Goal: Browse casually: Explore the website without a specific task or goal

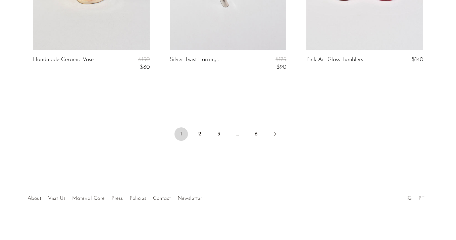
scroll to position [2357, 0]
click at [198, 128] on link "2" at bounding box center [199, 133] width 13 height 13
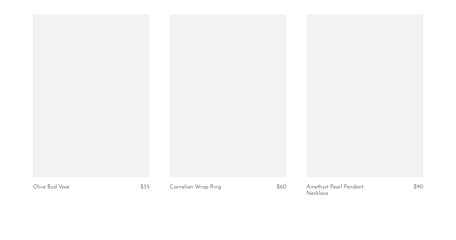
scroll to position [2373, 0]
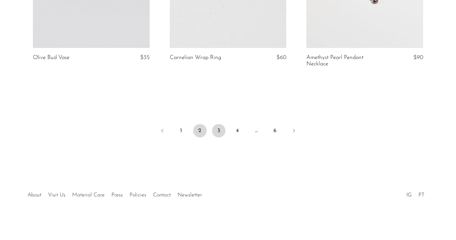
click at [220, 130] on link "3" at bounding box center [218, 130] width 13 height 13
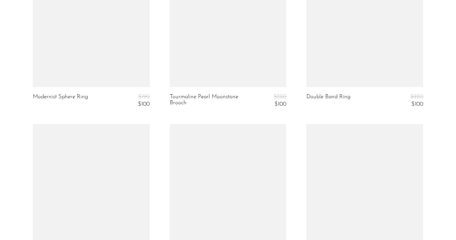
scroll to position [1963, 0]
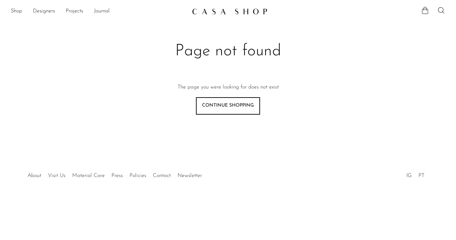
click at [223, 12] on img at bounding box center [230, 11] width 76 height 7
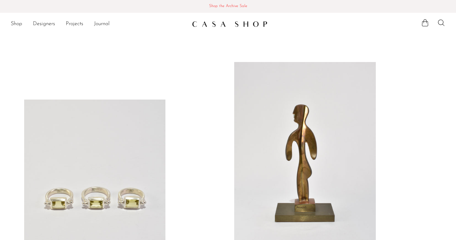
click at [225, 6] on span "Shop the Archive Sale" at bounding box center [228, 6] width 446 height 7
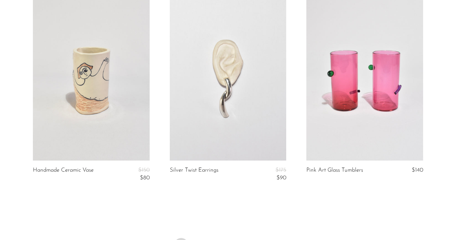
scroll to position [2333, 0]
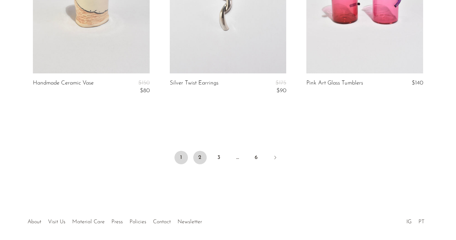
click at [195, 156] on link "2" at bounding box center [199, 157] width 13 height 13
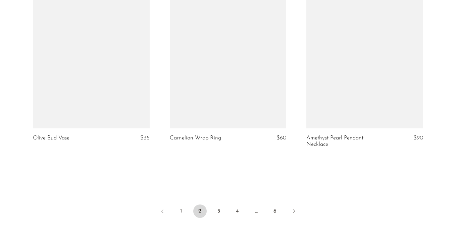
scroll to position [2293, 0]
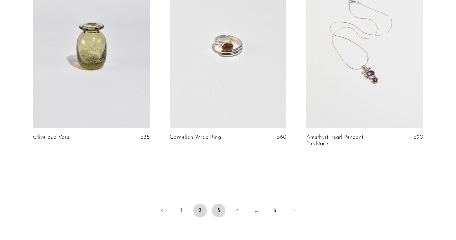
click at [215, 210] on link "3" at bounding box center [218, 210] width 13 height 13
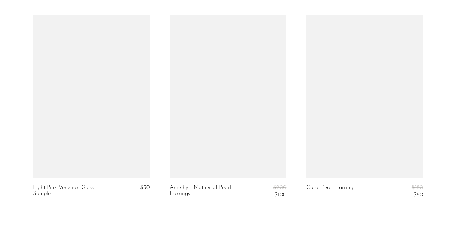
scroll to position [2290, 0]
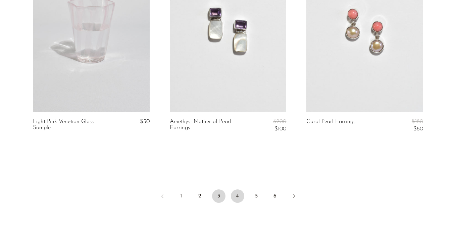
click at [237, 197] on link "4" at bounding box center [237, 196] width 13 height 13
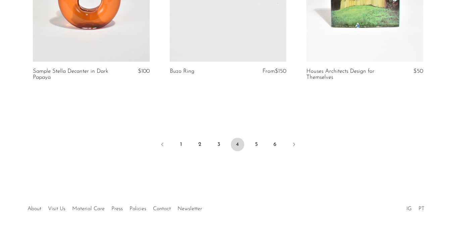
scroll to position [2383, 0]
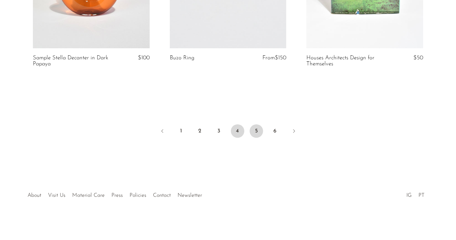
click at [258, 133] on link "5" at bounding box center [256, 131] width 13 height 13
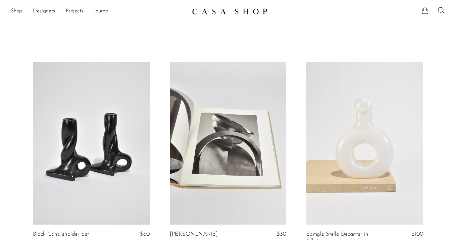
click at [226, 7] on link at bounding box center [228, 11] width 73 height 12
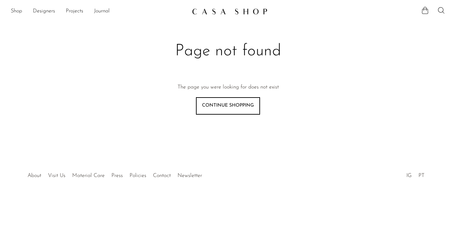
click at [11, 7] on li "Shop Featured New Arrivals Bestsellers Coming Soon Jewelry Jewelry All Earrings…" at bounding box center [16, 11] width 11 height 11
click at [13, 9] on link "Shop" at bounding box center [16, 11] width 11 height 9
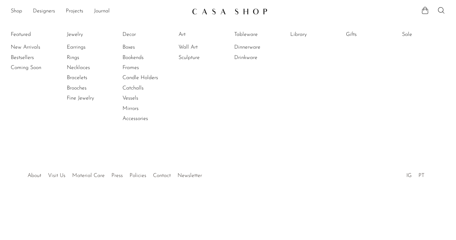
click at [240, 15] on link at bounding box center [228, 11] width 73 height 12
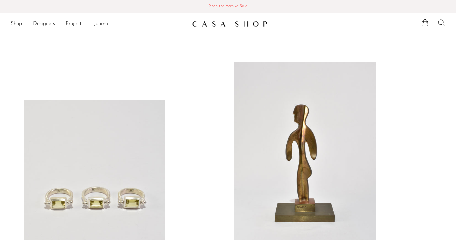
click at [235, 12] on link "Shop the Archive Sale Shop the Archive Sale" at bounding box center [228, 6] width 456 height 13
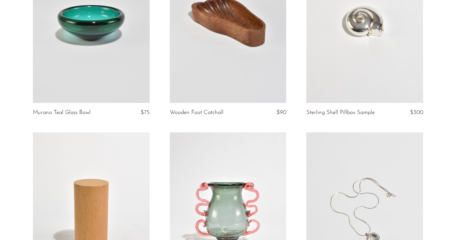
scroll to position [1660, 0]
